Goal: Transaction & Acquisition: Purchase product/service

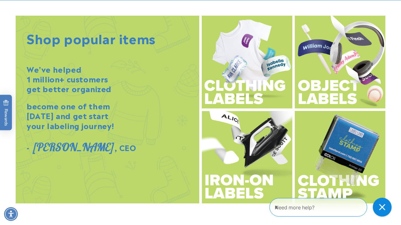
scroll to position [673, 0]
click at [352, 64] on img at bounding box center [340, 61] width 90 height 93
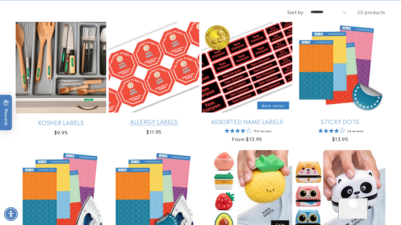
scroll to position [154, 0]
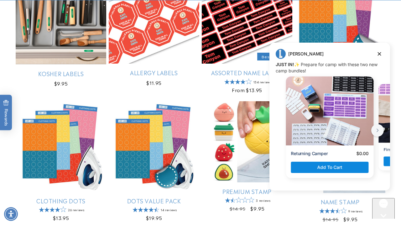
click at [376, 133] on icon "next button" at bounding box center [377, 130] width 8 height 8
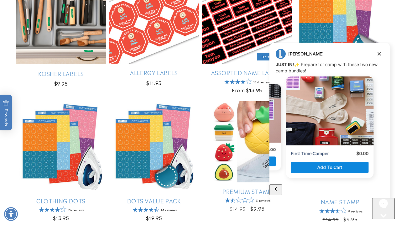
click at [276, 187] on icon "previous button" at bounding box center [275, 188] width 2 height 3
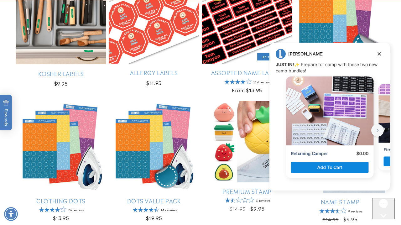
click at [377, 131] on icon "next button" at bounding box center [377, 129] width 2 height 3
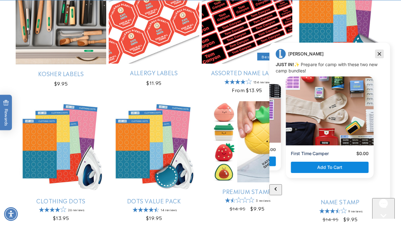
click at [380, 52] on icon "Dismiss campaign" at bounding box center [378, 53] width 3 height 3
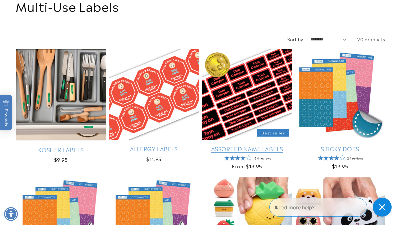
scroll to position [78, 0]
click at [245, 148] on link "Assorted Name Labels" at bounding box center [247, 148] width 90 height 7
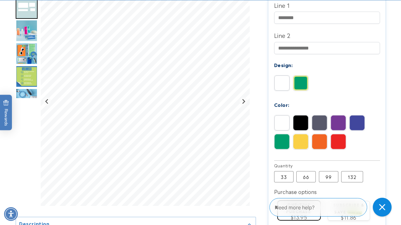
scroll to position [246, 0]
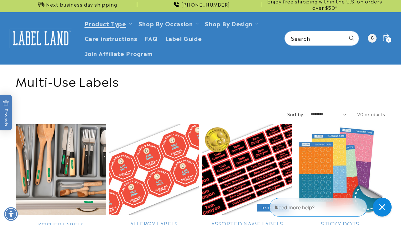
scroll to position [5, 0]
